Goal: Entertainment & Leisure: Consume media (video, audio)

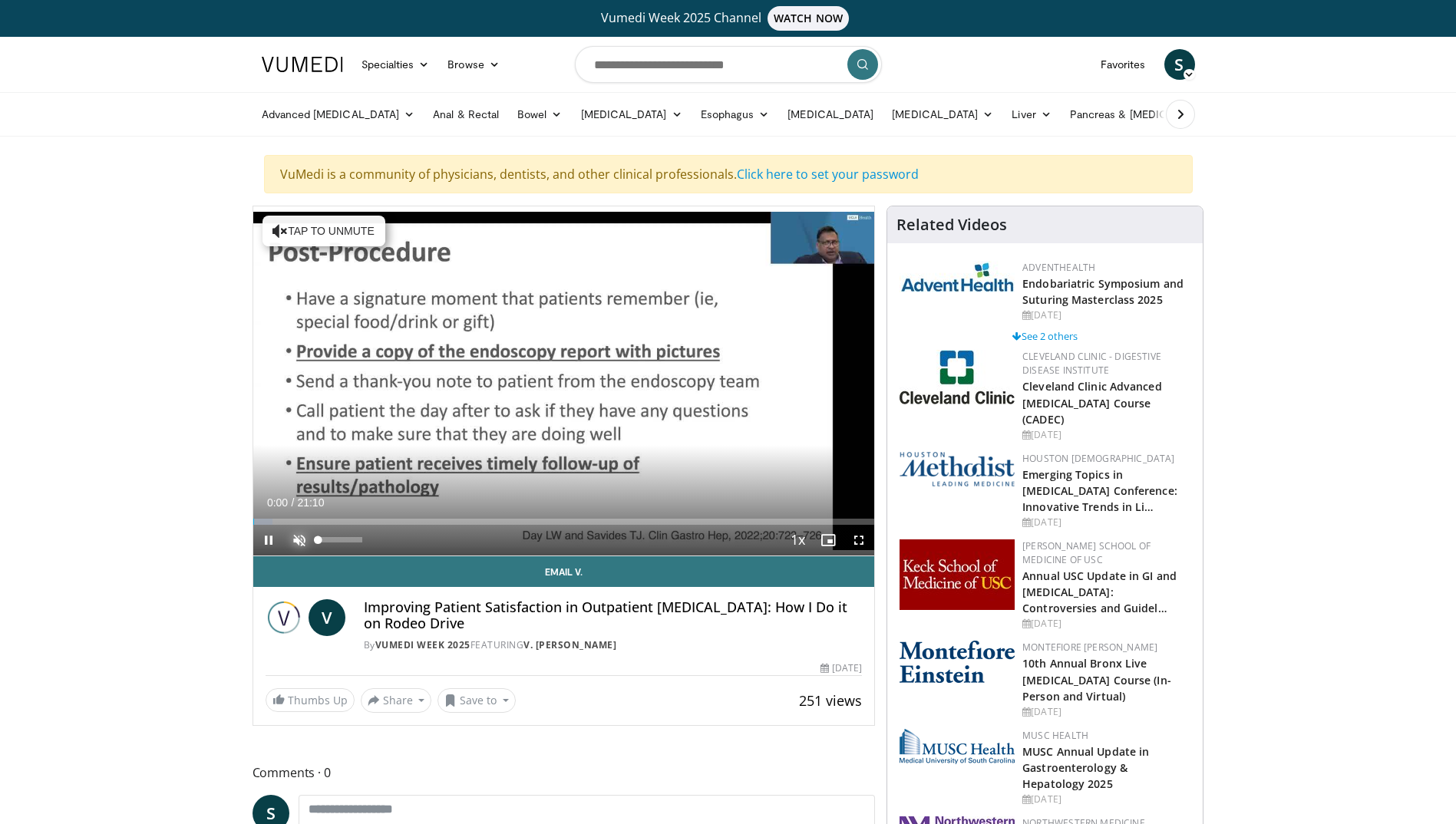
click at [298, 536] on span "Video Player" at bounding box center [300, 541] width 31 height 31
click at [855, 538] on span "Video Player" at bounding box center [859, 541] width 31 height 31
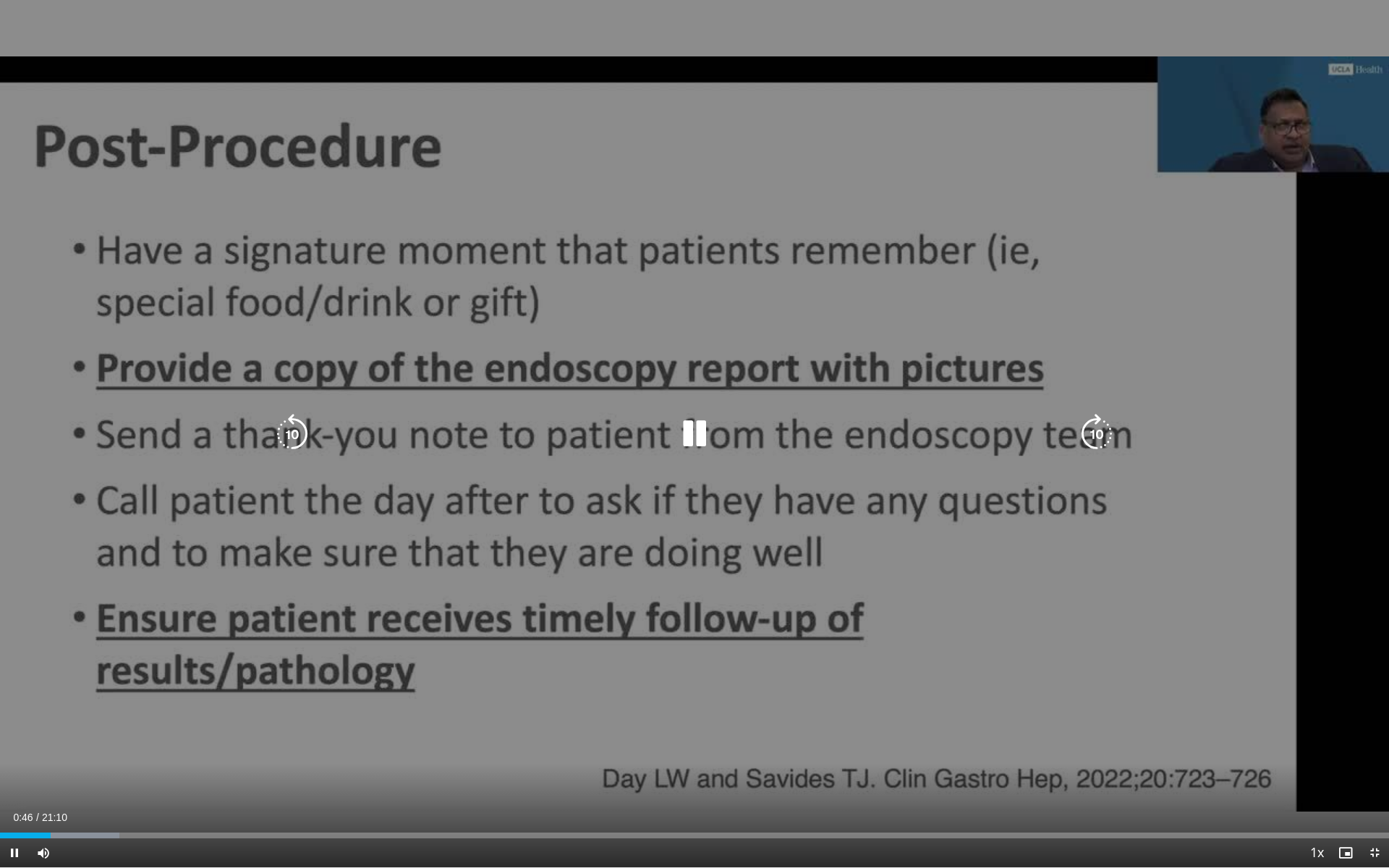
click at [1097, 434] on icon "Video Player" at bounding box center [1097, 434] width 40 height 40
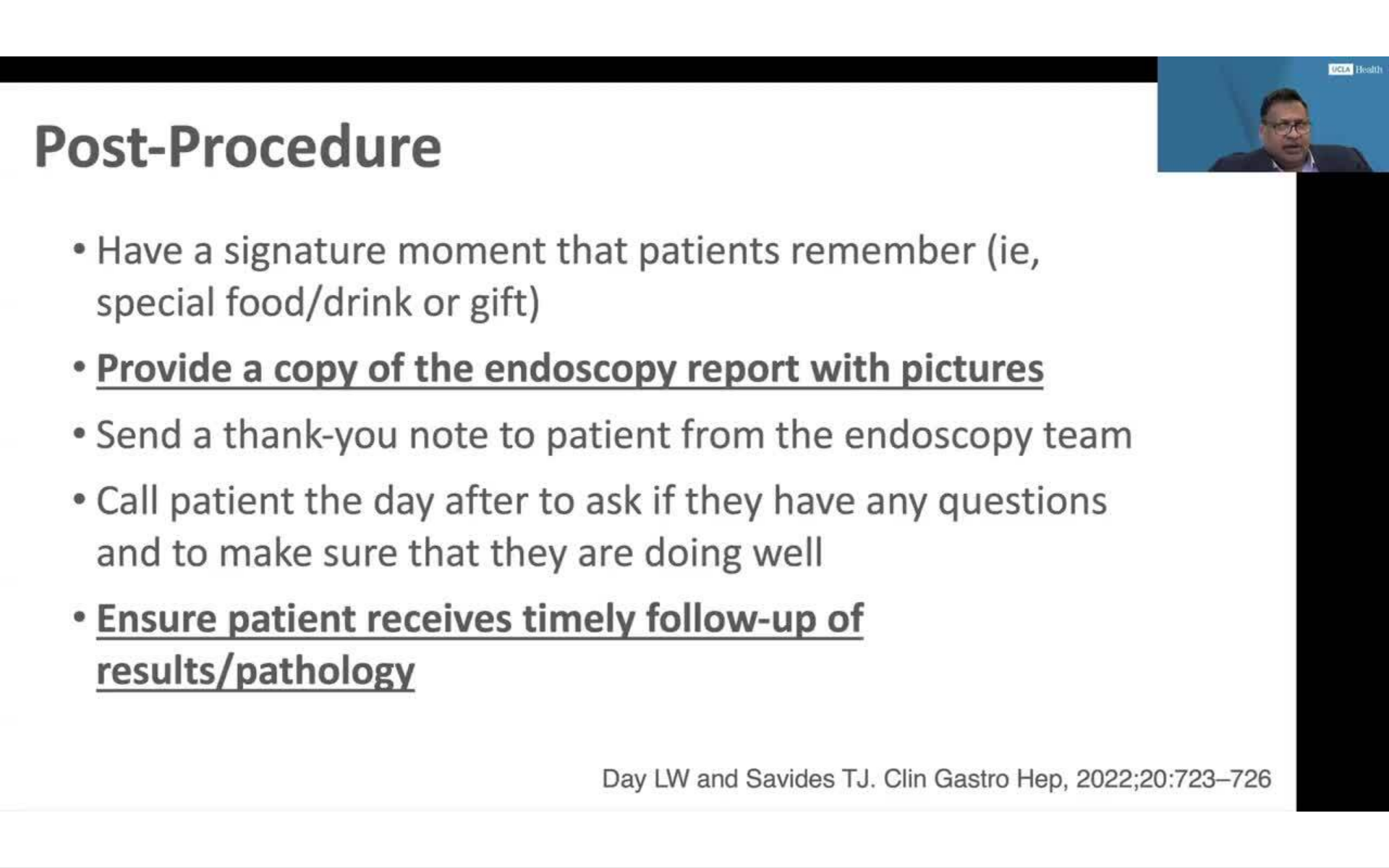
click at [1097, 435] on div "10 seconds Tap to unmute" at bounding box center [694, 434] width 1389 height 867
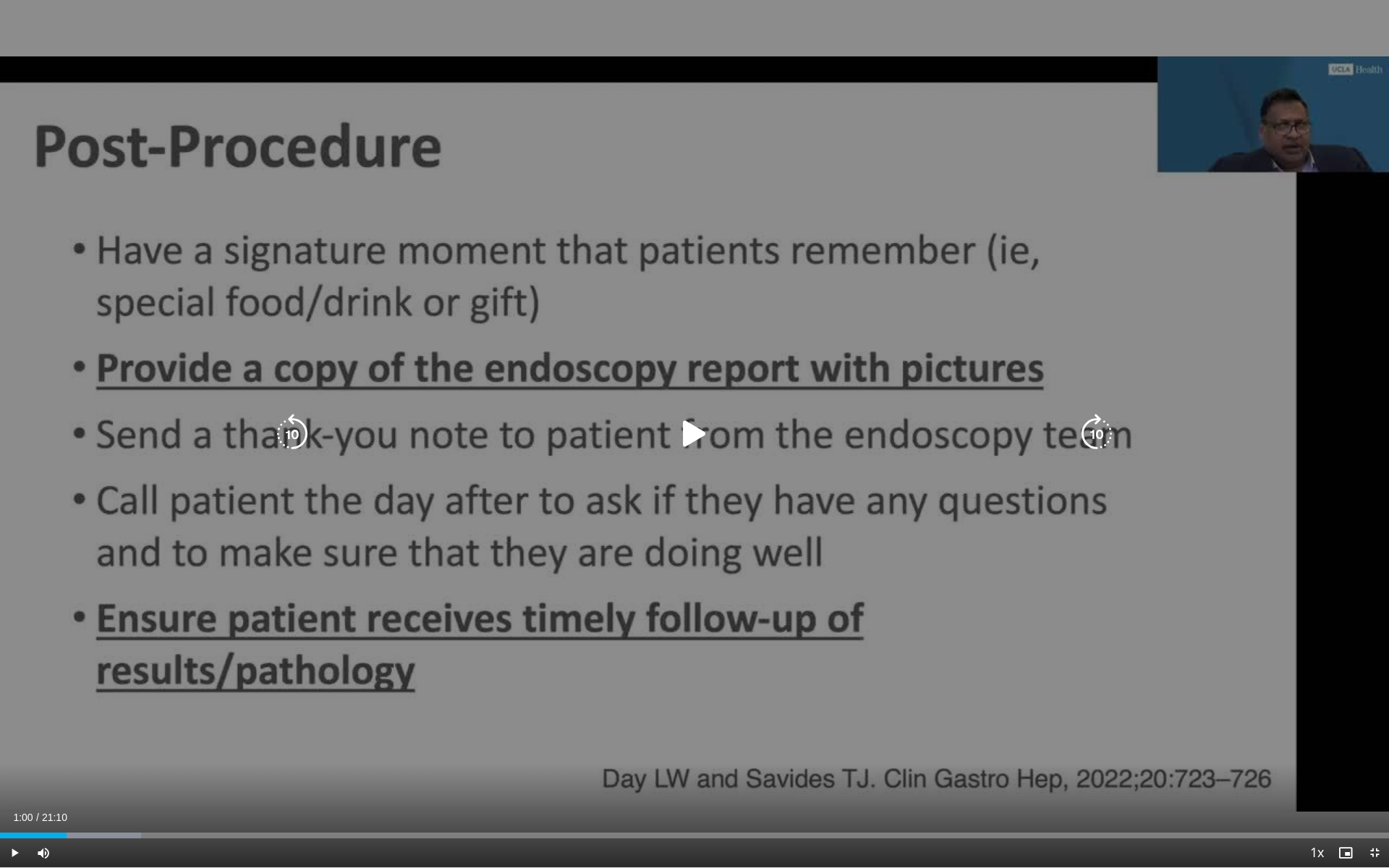
click at [1099, 440] on icon "Video Player" at bounding box center [1097, 434] width 40 height 40
click at [696, 443] on icon "Video Player" at bounding box center [694, 434] width 40 height 40
click at [1086, 431] on icon "Video Player" at bounding box center [1097, 434] width 40 height 40
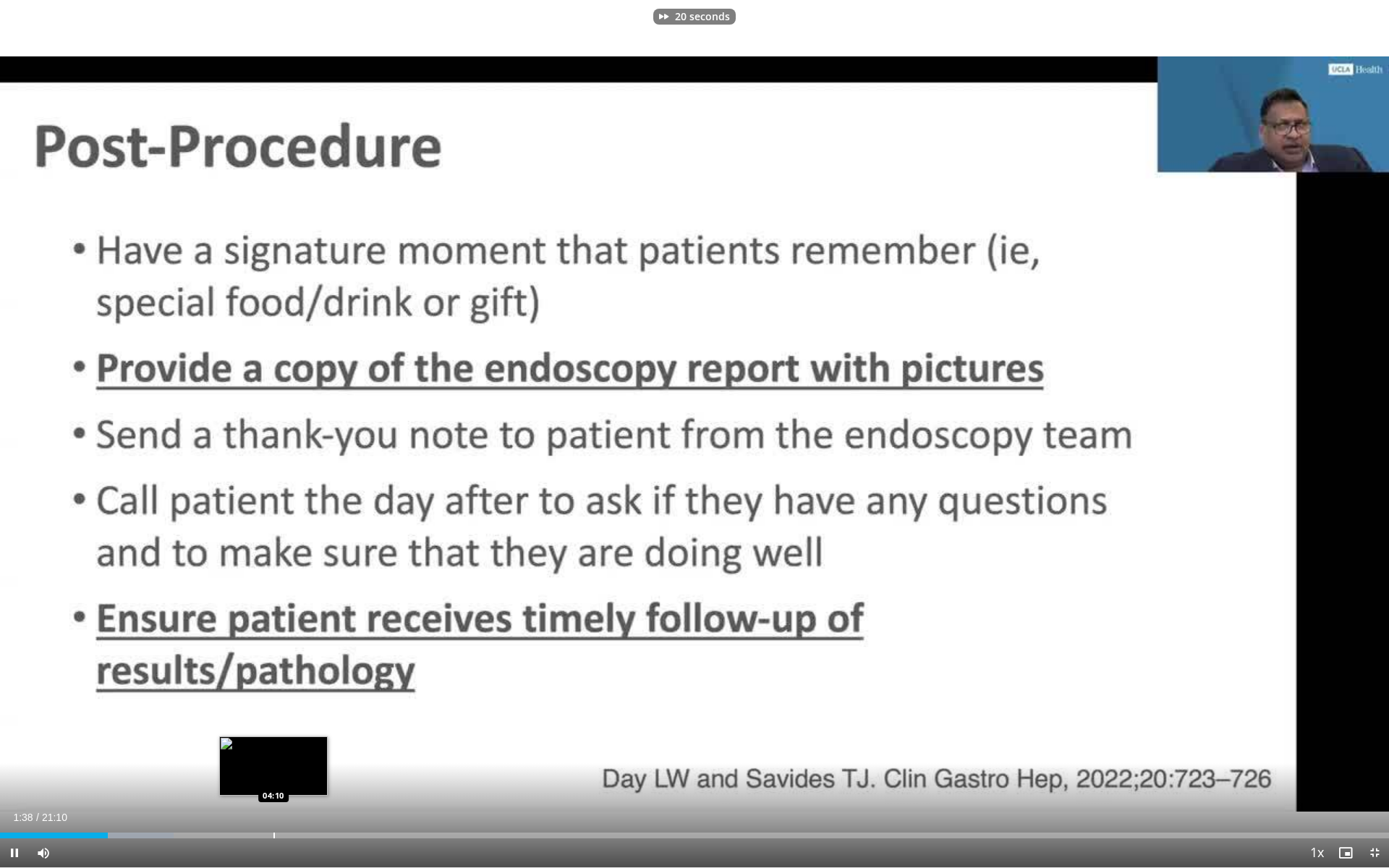
click at [274, 775] on div "Loaded : 12.49% 01:38 04:10" at bounding box center [694, 830] width 1389 height 14
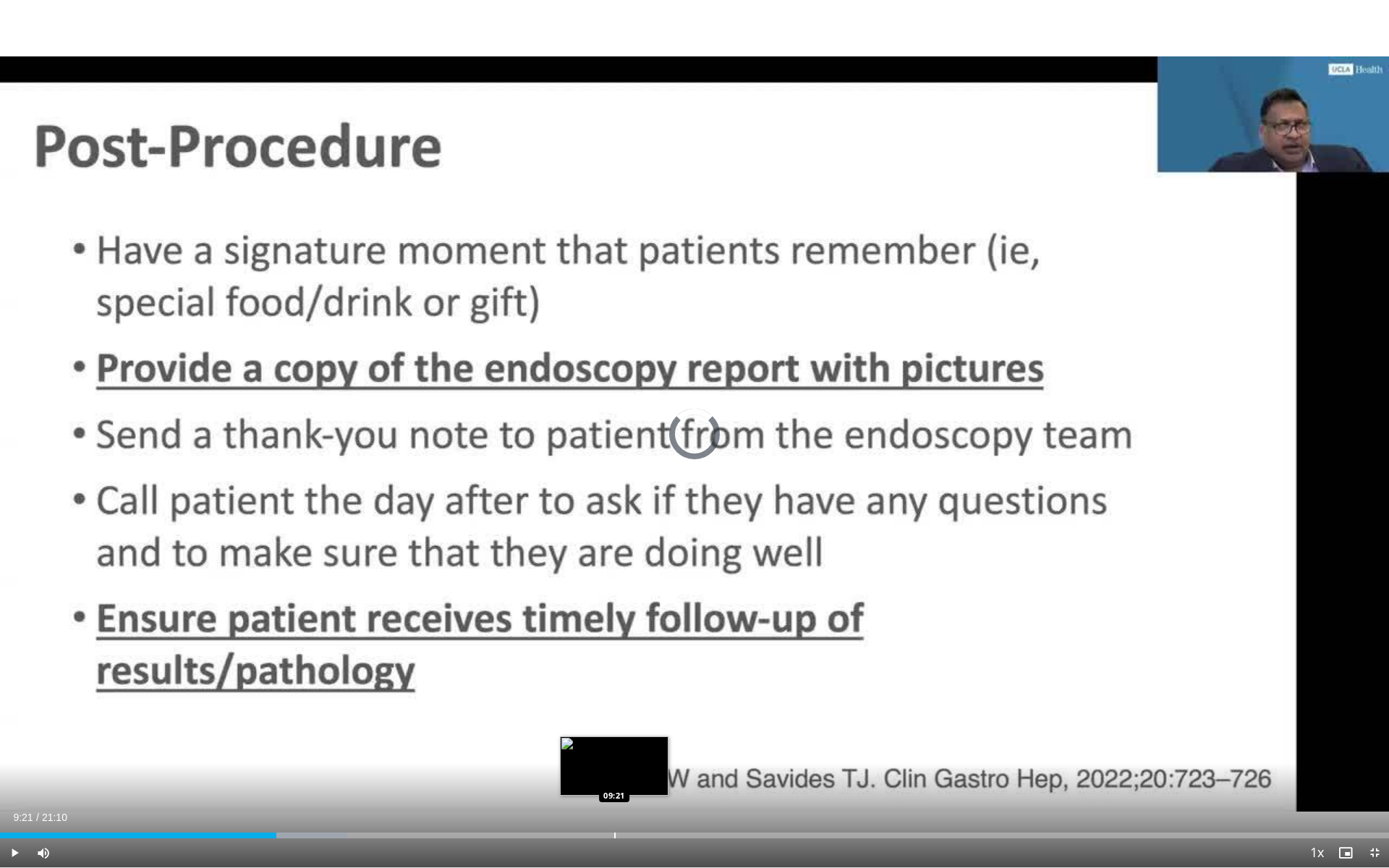
click at [614, 775] on div "Progress Bar" at bounding box center [615, 835] width 2 height 5
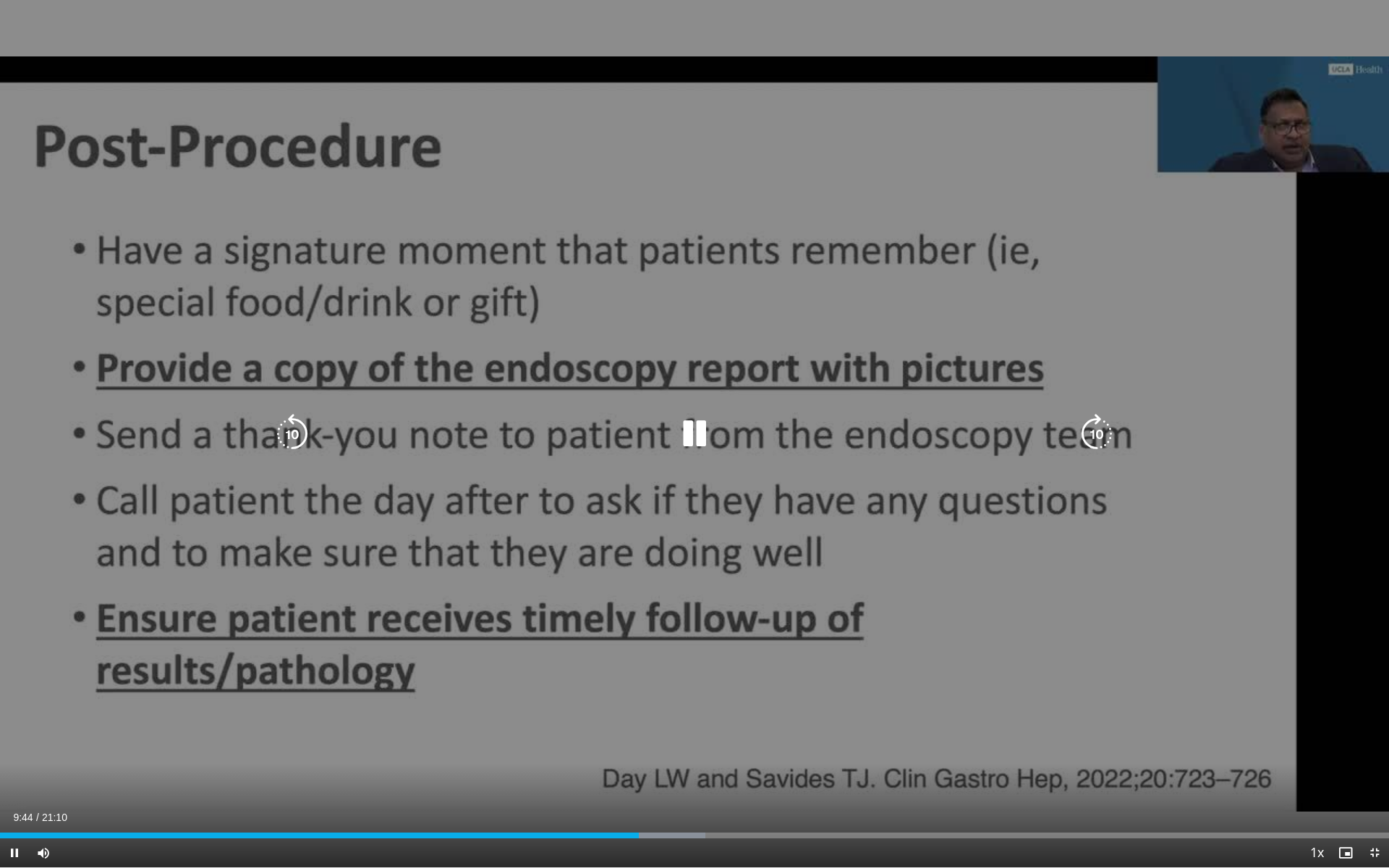
click at [1085, 433] on icon "Video Player" at bounding box center [1097, 434] width 40 height 40
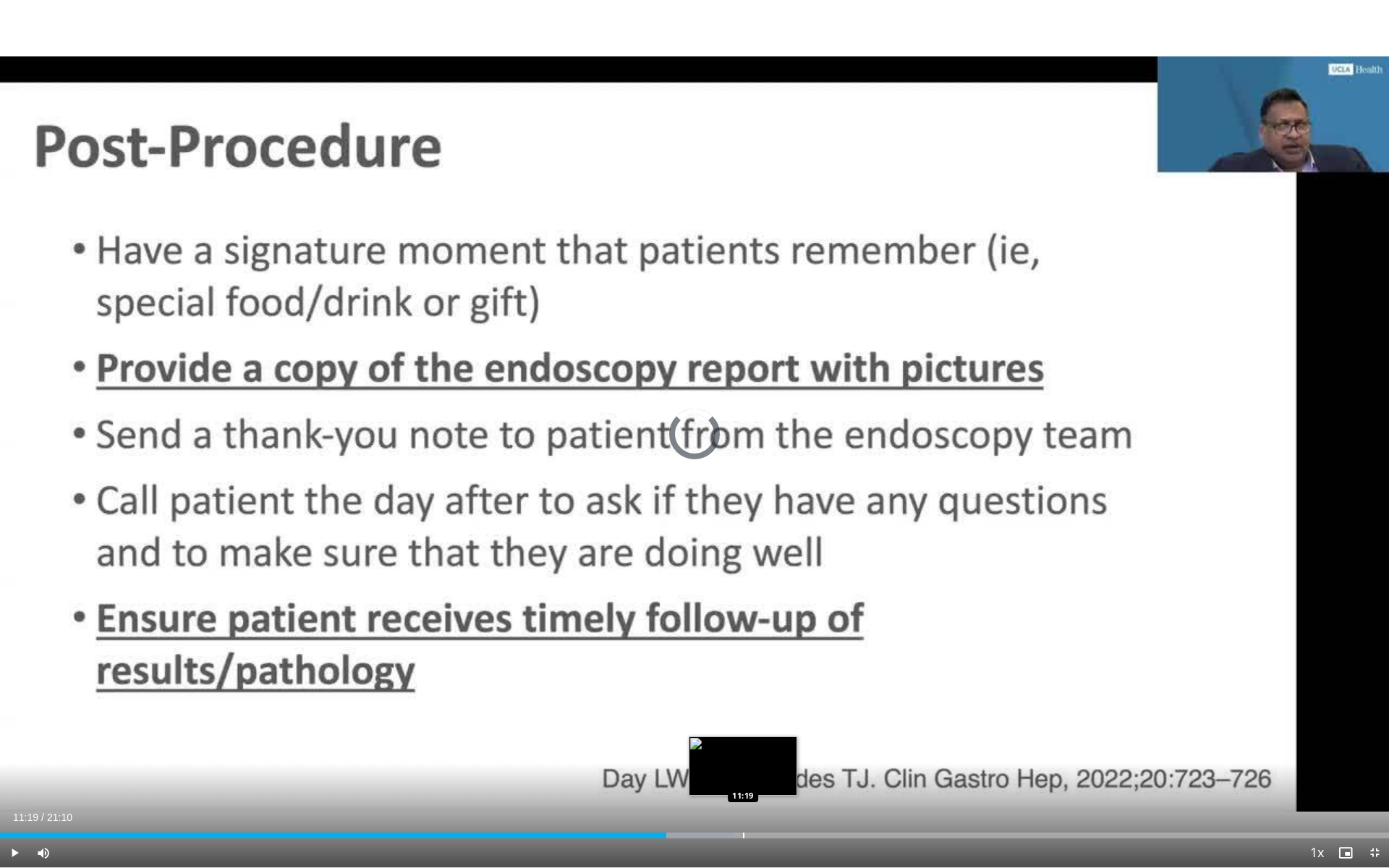
click at [743, 775] on div "Progress Bar" at bounding box center [744, 835] width 2 height 5
click at [873, 775] on div "Current Time 11:25 / Duration 21:10 Pause Skip Backward Skip Forward Mute 0% Lo…" at bounding box center [694, 852] width 1389 height 29
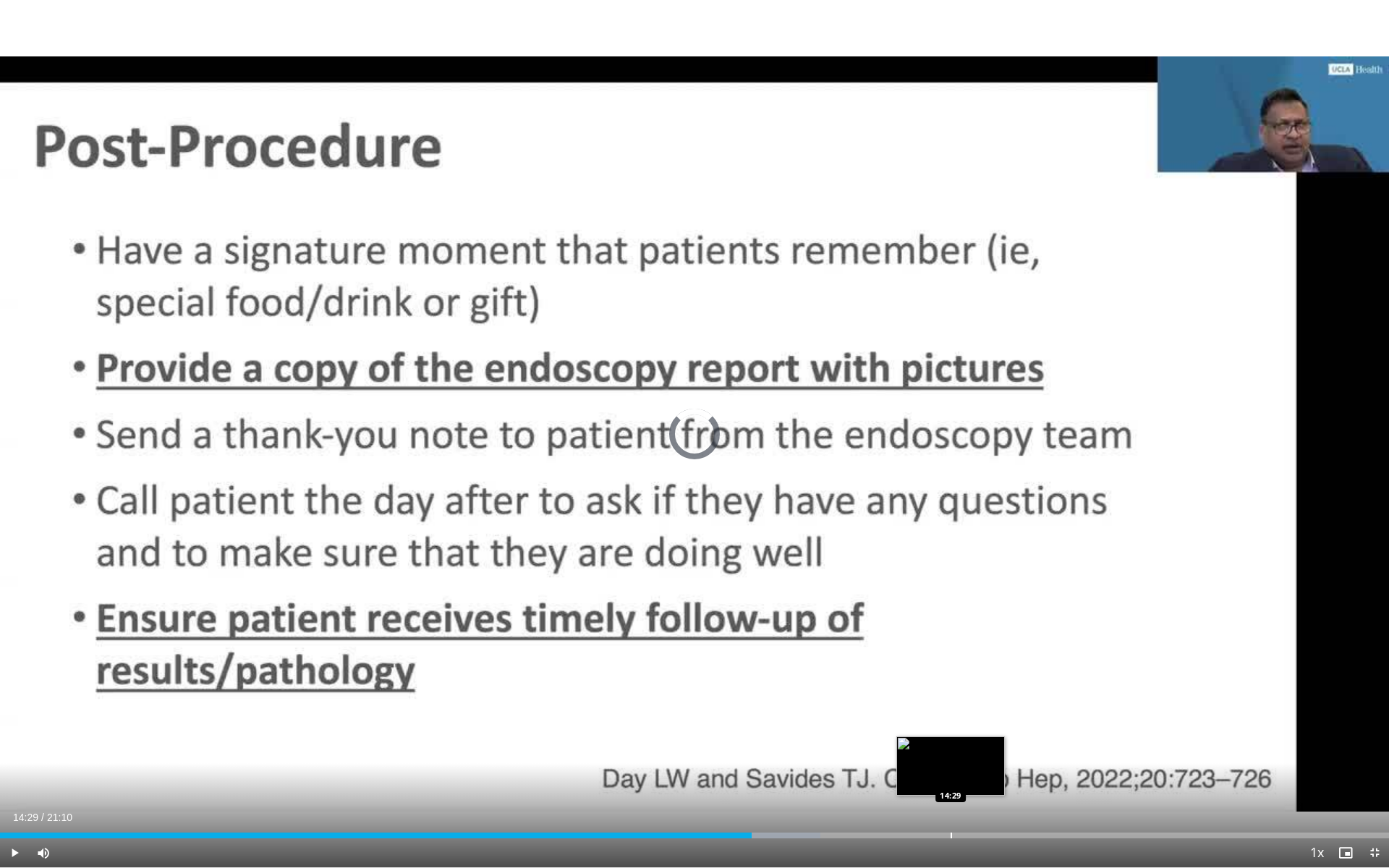
click at [951, 775] on div "Progress Bar" at bounding box center [952, 835] width 2 height 5
